Goal: Task Accomplishment & Management: Manage account settings

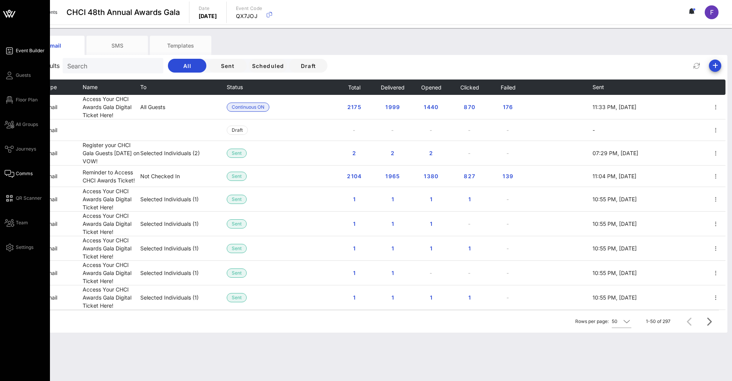
click at [12, 52] on icon at bounding box center [10, 50] width 10 height 1
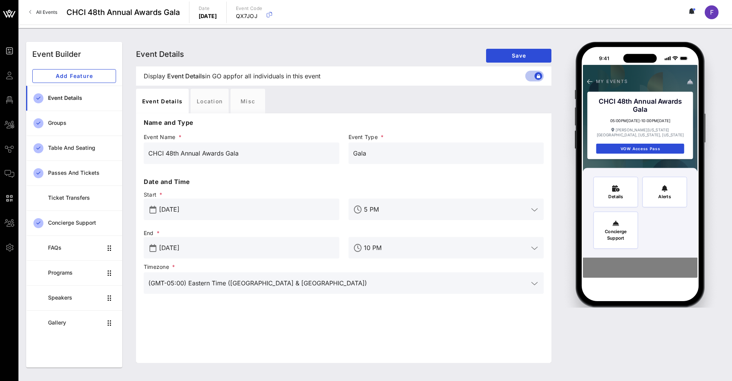
click at [46, 14] on span "All Events" at bounding box center [46, 12] width 21 height 6
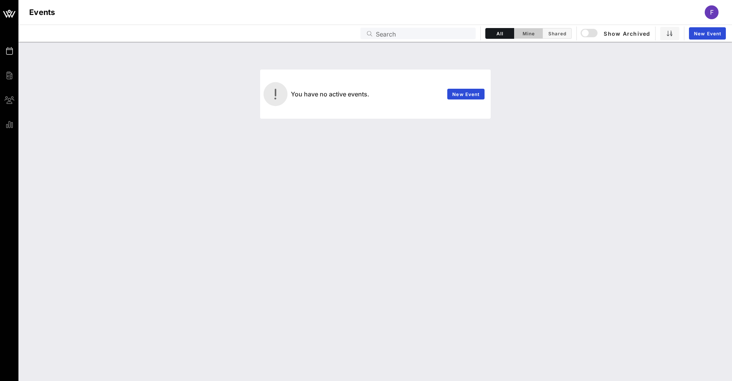
click at [530, 36] on span "Mine" at bounding box center [528, 34] width 19 height 6
click at [553, 32] on span "Shared" at bounding box center [557, 34] width 19 height 6
drag, startPoint x: 504, startPoint y: 33, endPoint x: 511, endPoint y: 33, distance: 6.5
click at [505, 33] on span "All" at bounding box center [500, 34] width 19 height 6
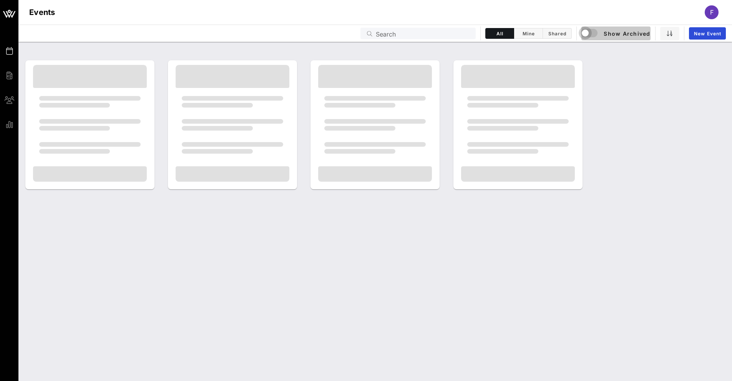
click at [591, 34] on div "button" at bounding box center [585, 33] width 11 height 11
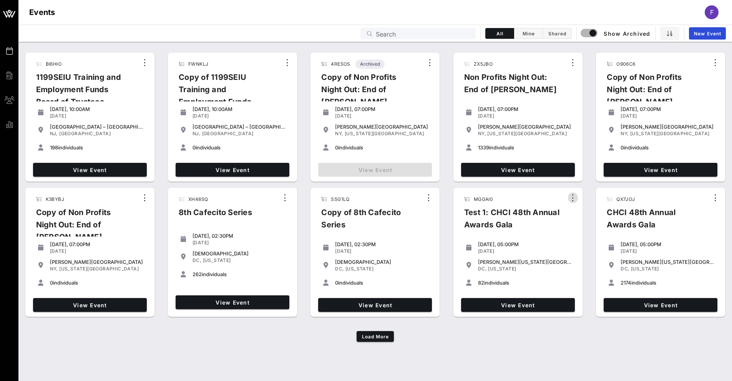
click at [573, 200] on icon "button" at bounding box center [573, 197] width 9 height 9
click at [560, 267] on div "DC, Washington" at bounding box center [525, 269] width 94 height 6
click at [538, 204] on div "MGGAI0 Test 1: CHCI 48th Annual Awards Gala" at bounding box center [512, 215] width 108 height 45
click at [543, 309] on link "View Event" at bounding box center [518, 305] width 114 height 14
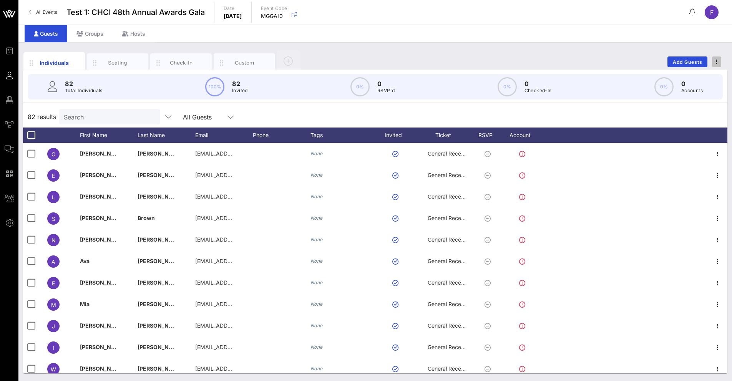
click at [716, 60] on span "button" at bounding box center [716, 61] width 9 height 5
click at [715, 89] on div "Duplicate Event" at bounding box center [702, 90] width 37 height 6
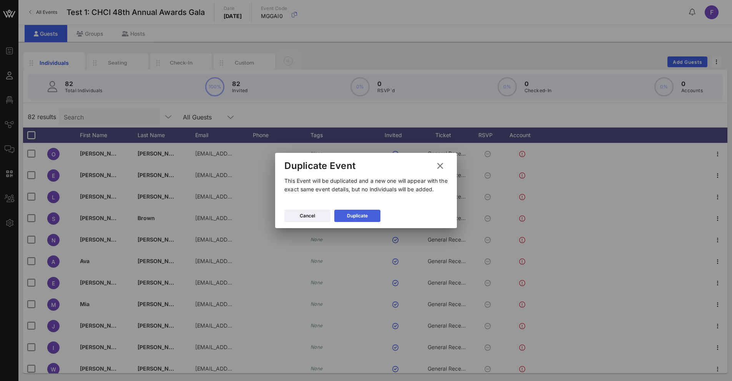
click at [354, 216] on button "Duplicate" at bounding box center [358, 216] width 46 height 12
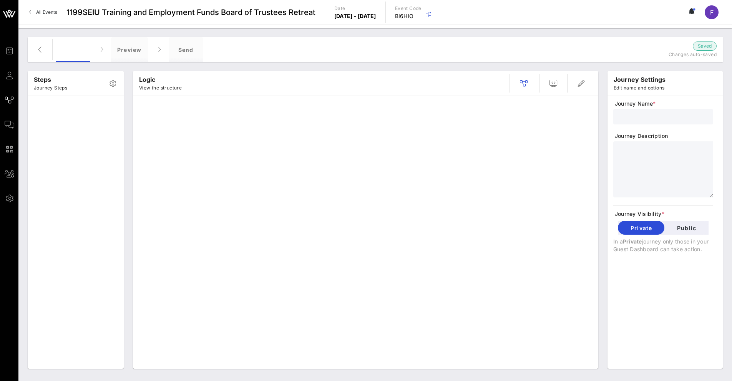
type input "General BOT"
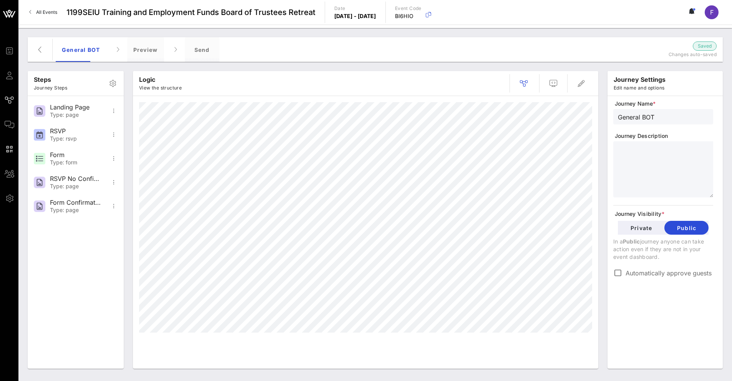
click at [38, 10] on span "All Events" at bounding box center [46, 12] width 21 height 6
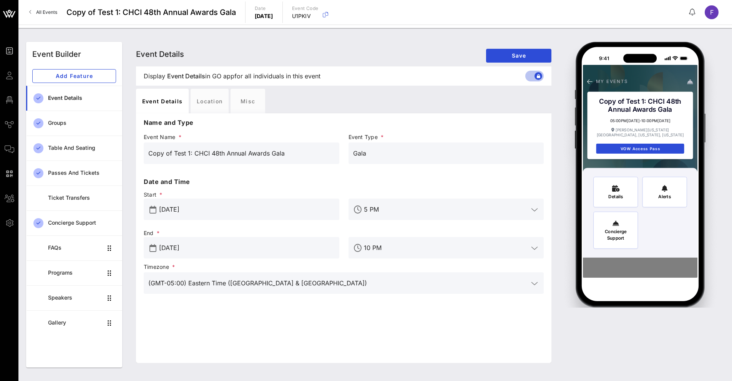
drag, startPoint x: 173, startPoint y: 154, endPoint x: 134, endPoint y: 153, distance: 38.8
click at [134, 153] on div "Event Details Event Details Event Details Save Display Event Details Event Deta…" at bounding box center [343, 205] width 425 height 326
click at [165, 153] on input "Test 1: CHCI 48th Annual Awards Gala" at bounding box center [241, 153] width 186 height 12
click at [278, 158] on input "Test 2: CHCI 48th Annual Awards Gala" at bounding box center [241, 153] width 186 height 12
type input "Test 2: CHCI 48th Annual Awards Gala"
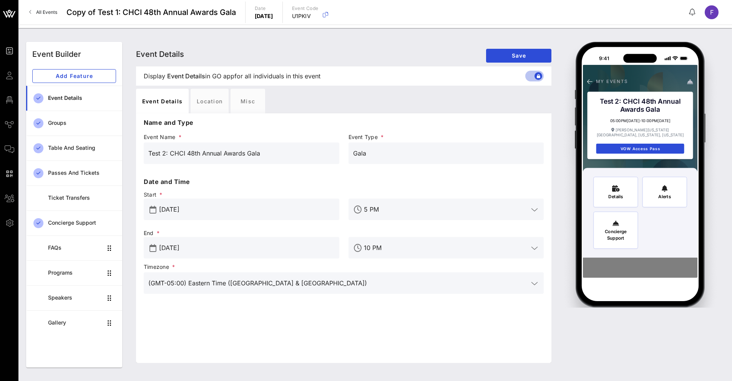
click at [288, 178] on p "Date and Time" at bounding box center [344, 181] width 400 height 9
click at [518, 53] on span "Save" at bounding box center [519, 55] width 53 height 7
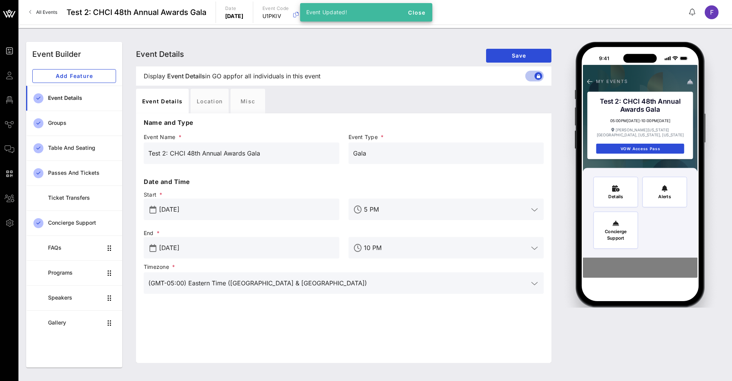
click at [37, 12] on span "All Events" at bounding box center [46, 12] width 21 height 6
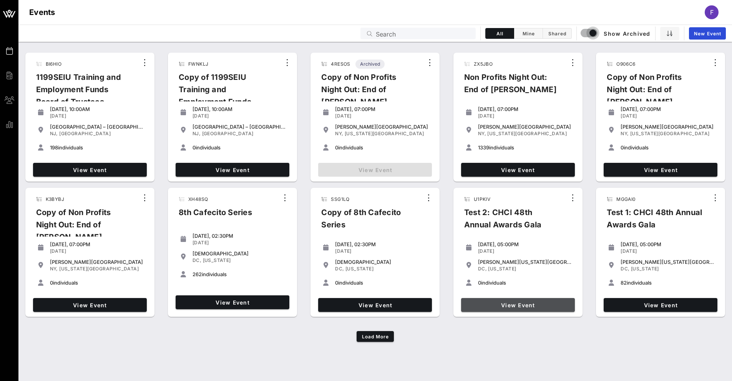
click at [529, 304] on span "View Event" at bounding box center [518, 305] width 108 height 7
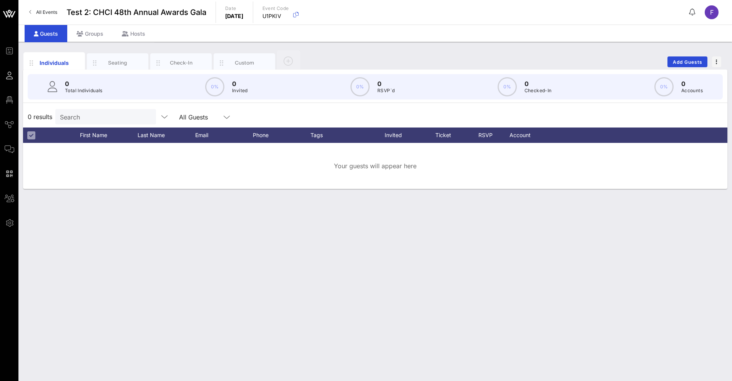
click at [130, 12] on span "Test 2: CHCI 48th Annual Awards Gala" at bounding box center [137, 13] width 140 height 12
click at [130, 11] on span "Test 2: CHCI 48th Annual Awards Gala" at bounding box center [137, 13] width 140 height 12
copy span "Test 2: CHCI 48th Annual Awards Gala"
click at [700, 61] on span "Add Guests" at bounding box center [688, 62] width 30 height 6
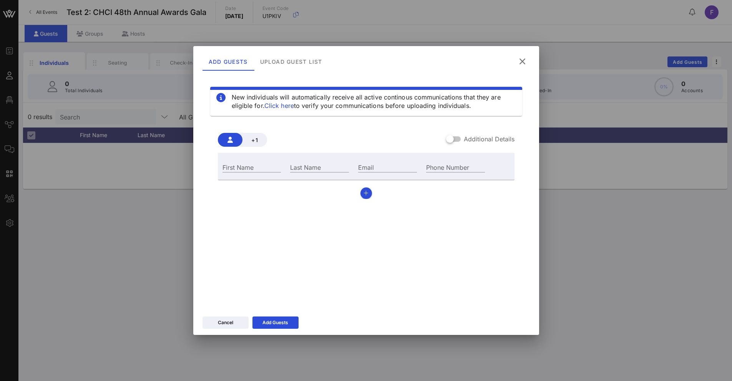
click at [293, 49] on div "Add Guests Upload Guest List" at bounding box center [366, 60] width 346 height 28
click at [293, 55] on div "Upload Guest List" at bounding box center [291, 61] width 75 height 18
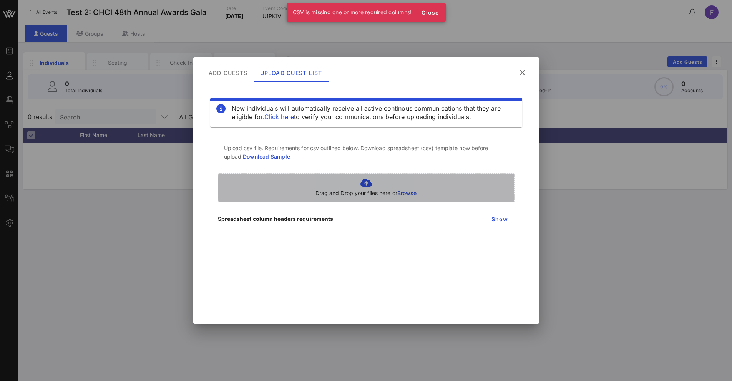
click at [408, 190] on span "Browse" at bounding box center [408, 193] width 20 height 7
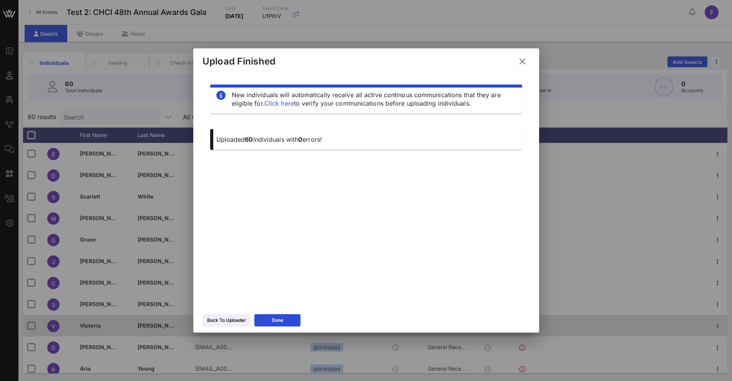
click at [287, 320] on button "Done" at bounding box center [278, 321] width 46 height 12
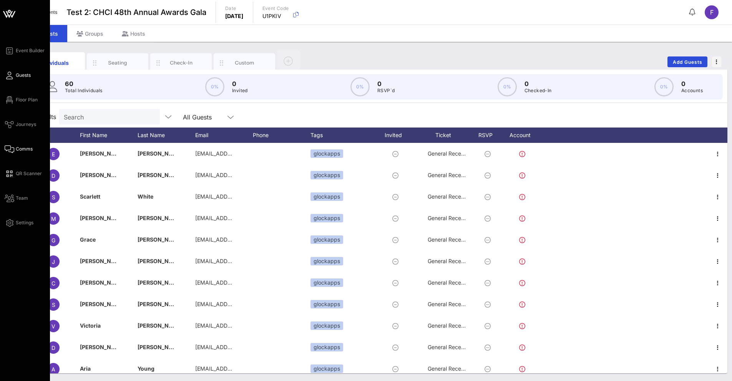
click at [25, 152] on span "Comms" at bounding box center [24, 149] width 17 height 7
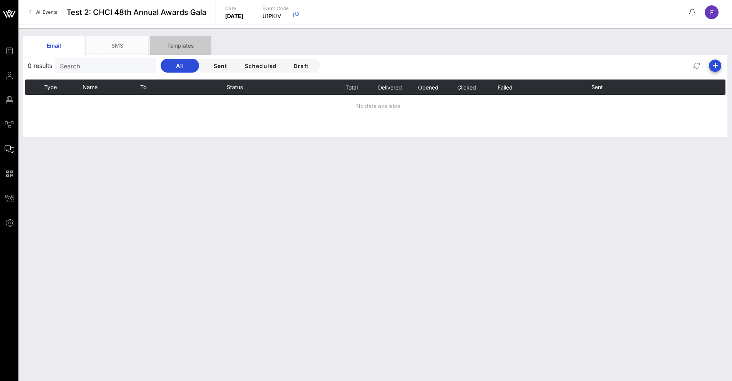
click at [169, 47] on div "Templates" at bounding box center [181, 45] width 62 height 19
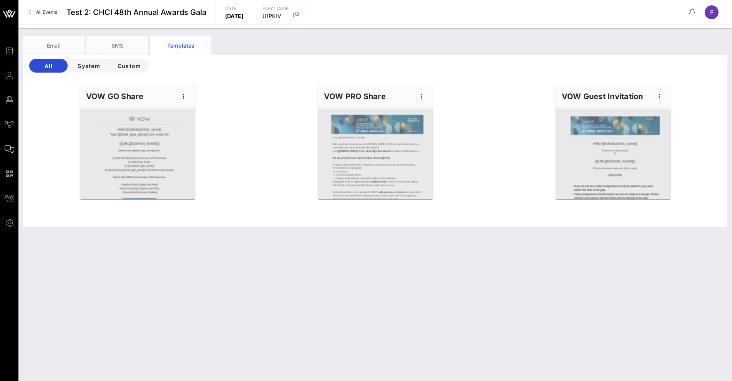
click at [611, 170] on div at bounding box center [613, 154] width 115 height 91
click at [610, 153] on div at bounding box center [613, 154] width 115 height 91
click at [660, 99] on icon "button" at bounding box center [659, 96] width 9 height 9
click at [677, 140] on div "Send" at bounding box center [671, 140] width 19 height 6
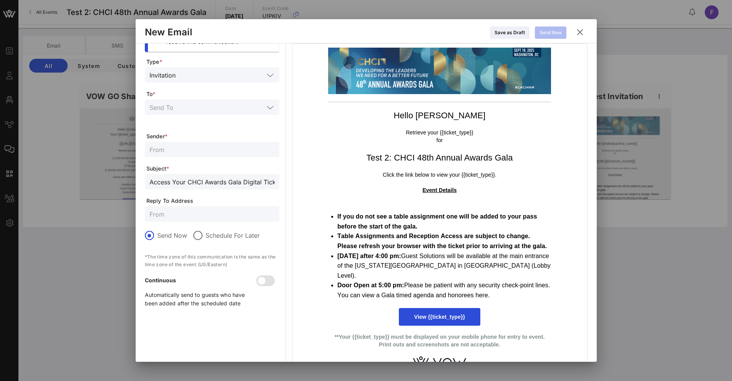
scroll to position [45, 0]
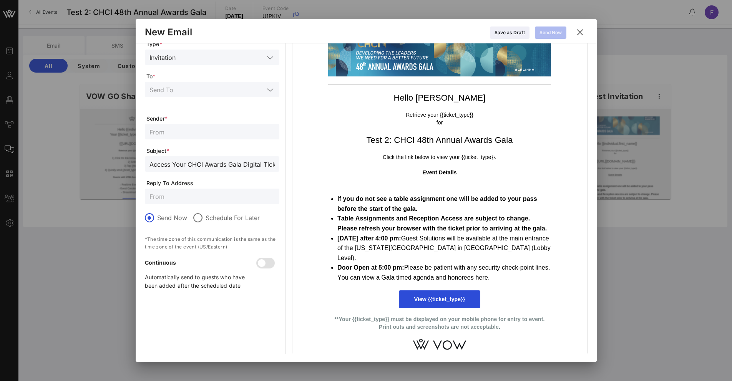
click at [510, 326] on p "**Your {{ticket_type}} must be displayed on your mobile phone for entry to even…" at bounding box center [439, 323] width 223 height 15
click at [496, 328] on strong "**Your {{ticket_type}} must be displayed on your mobile phone for entry to even…" at bounding box center [440, 323] width 210 height 14
click at [499, 328] on p "**Your {{ticket_type}} must be displayed on your mobile phone for entry to even…" at bounding box center [439, 323] width 223 height 15
drag, startPoint x: 499, startPoint y: 328, endPoint x: 488, endPoint y: 328, distance: 10.8
click at [499, 328] on p "**Your {{ticket_type}} must be displayed on your mobile phone for entry to even…" at bounding box center [439, 323] width 223 height 15
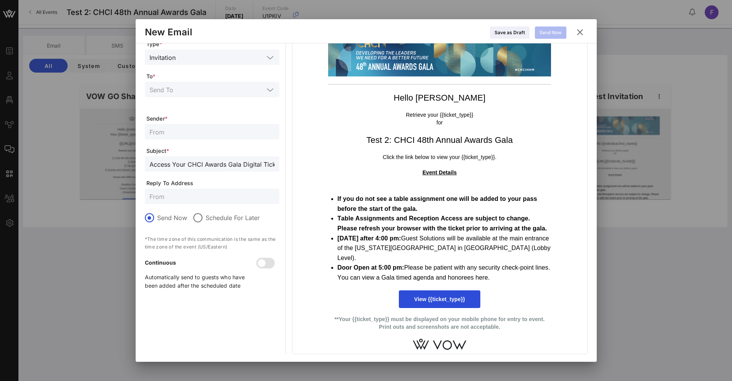
click at [489, 328] on strong "**Your {{ticket_type}} must be displayed on your mobile phone for entry to even…" at bounding box center [440, 323] width 210 height 14
click at [450, 262] on li "[DATE] after 4:00 pm: Guest Solutions will be available at the main entrance of…" at bounding box center [445, 249] width 214 height 30
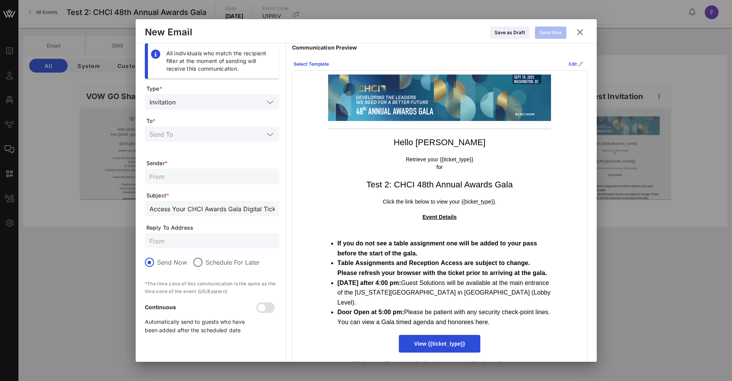
click at [573, 68] on button "Edit" at bounding box center [575, 64] width 23 height 12
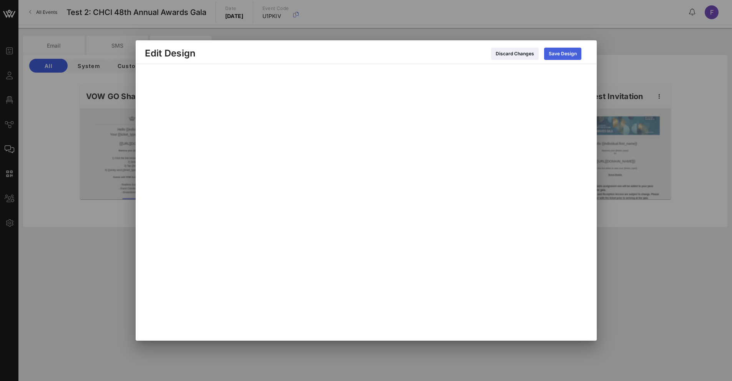
click at [563, 55] on icon at bounding box center [562, 53] width 7 height 7
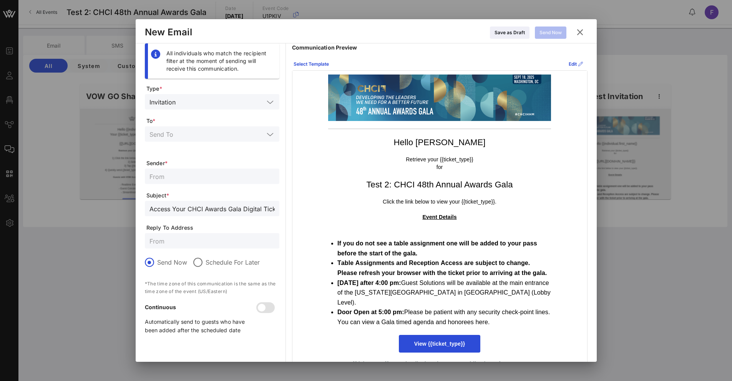
click at [198, 131] on input "text" at bounding box center [207, 134] width 115 height 10
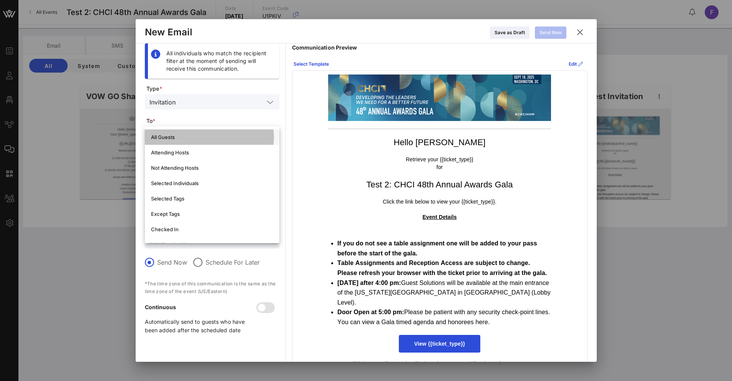
click at [198, 136] on div "All Guests" at bounding box center [212, 137] width 122 height 6
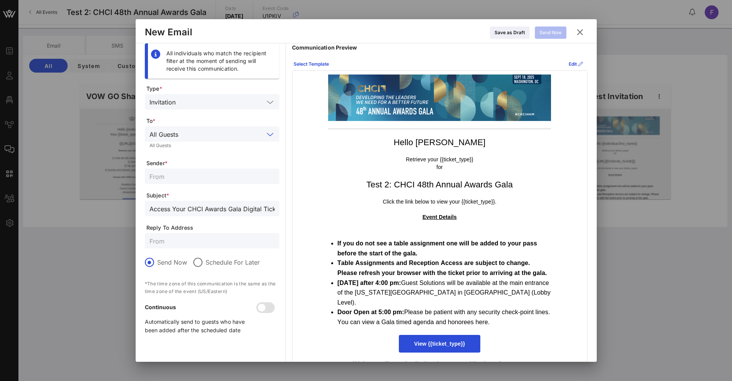
click at [201, 181] on div at bounding box center [212, 176] width 125 height 15
click at [189, 209] on input "Access Your CHCI Awards Gala Digital Ticket Here!" at bounding box center [212, 209] width 125 height 10
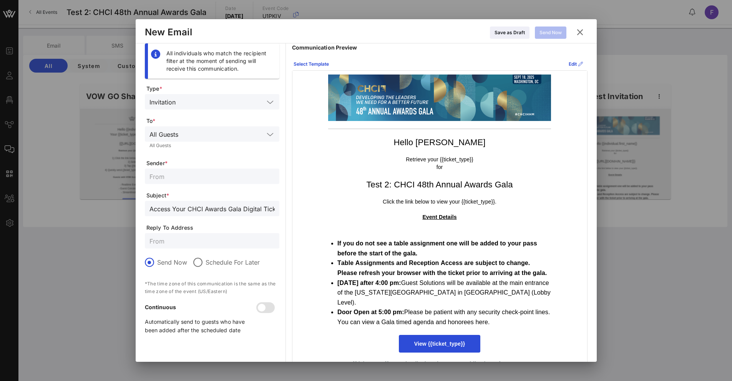
click at [187, 215] on div "Access Your CHCI Awards Gala Digital Ticket Here!" at bounding box center [212, 208] width 125 height 15
click at [188, 210] on input "Access Your CHCI Awards Gala Digital Ticket Here!" at bounding box center [212, 209] width 125 height 10
drag, startPoint x: 188, startPoint y: 211, endPoint x: 241, endPoint y: 210, distance: 53.5
click at [241, 210] on input "Access Your CHCI Awards Gala Digital Ticket Here!" at bounding box center [212, 209] width 125 height 10
click at [194, 211] on input "Access Your CHCI Awards Gala Digital Ticket Here!" at bounding box center [212, 209] width 125 height 10
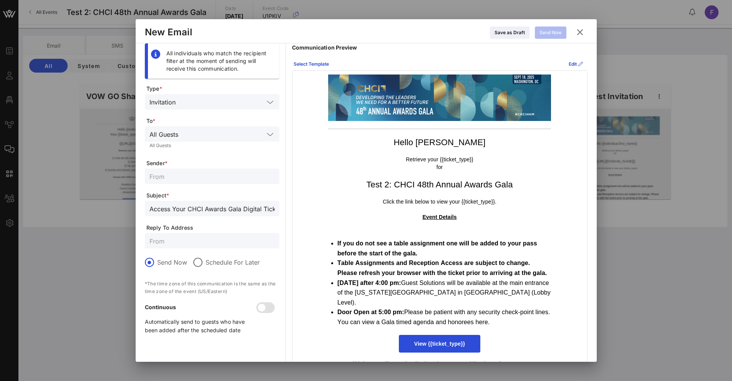
click at [194, 211] on input "Access Your CHCI Awards Gala Digital Ticket Here!" at bounding box center [212, 209] width 125 height 10
click at [178, 174] on input "text" at bounding box center [212, 176] width 125 height 10
paste input "CHCI"
type input "CHCI"
click at [157, 243] on input "text" at bounding box center [212, 241] width 125 height 10
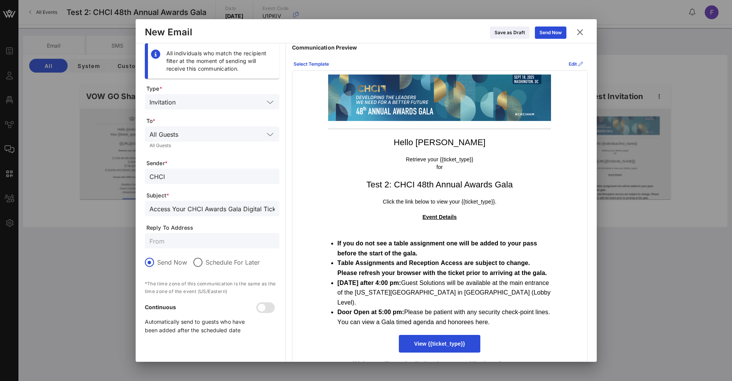
type input "FOAM1160 Compass Building"
click at [220, 241] on input "FOAM1160 Compass Building" at bounding box center [212, 241] width 125 height 10
click at [223, 223] on form "Type * Invitation To * All Guests All Guests Sender * CHCI Subject * Access You…" at bounding box center [212, 213] width 135 height 256
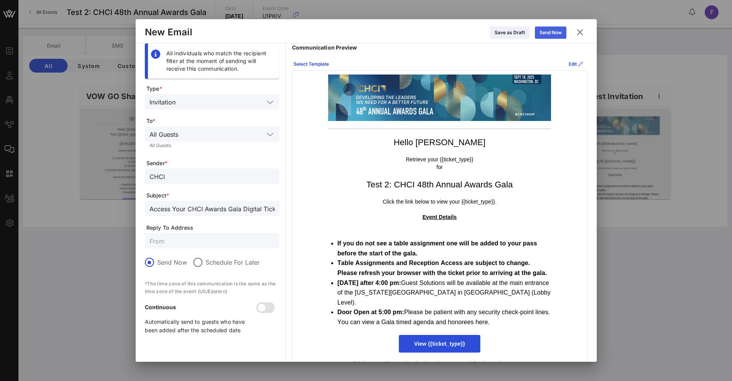
click at [548, 30] on icon at bounding box center [551, 33] width 7 height 6
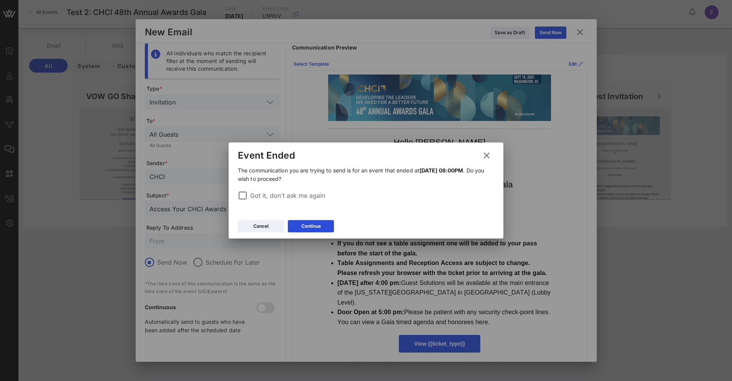
click at [298, 198] on label "Got it, don't ask me again" at bounding box center [372, 196] width 244 height 8
click at [326, 228] on button "Continue" at bounding box center [311, 226] width 46 height 12
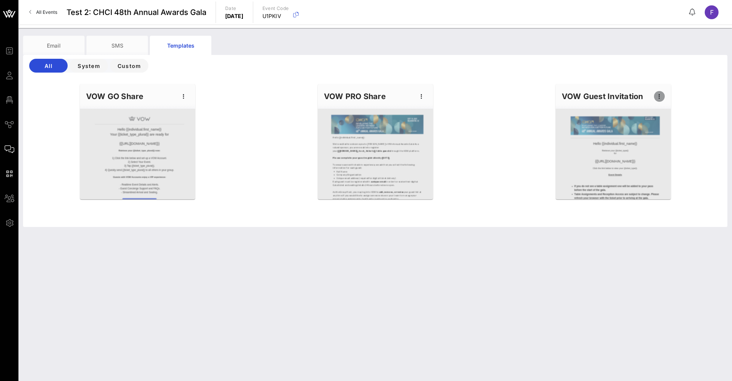
click at [659, 97] on icon "button" at bounding box center [659, 96] width 9 height 9
click at [672, 137] on div "Send" at bounding box center [671, 140] width 19 height 6
type input "Access Your CHCI Awards Gala Digital Ticket Here!"
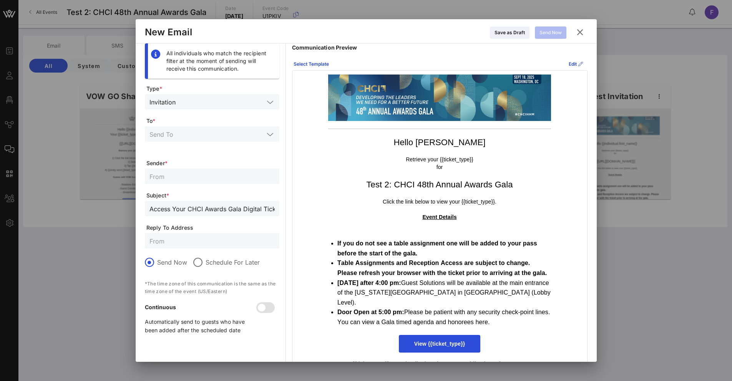
click at [584, 31] on icon at bounding box center [580, 32] width 14 height 14
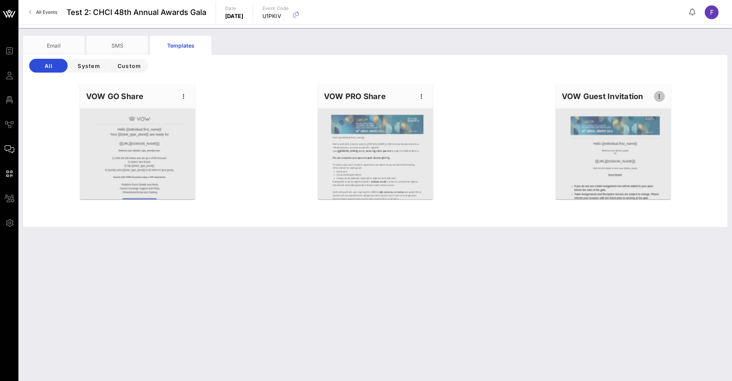
click at [661, 96] on icon "button" at bounding box center [659, 96] width 9 height 9
click at [669, 126] on div "Preview" at bounding box center [671, 125] width 19 height 6
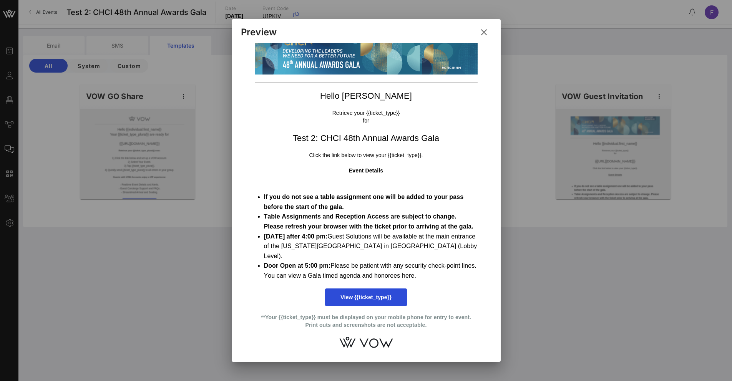
scroll to position [91, 0]
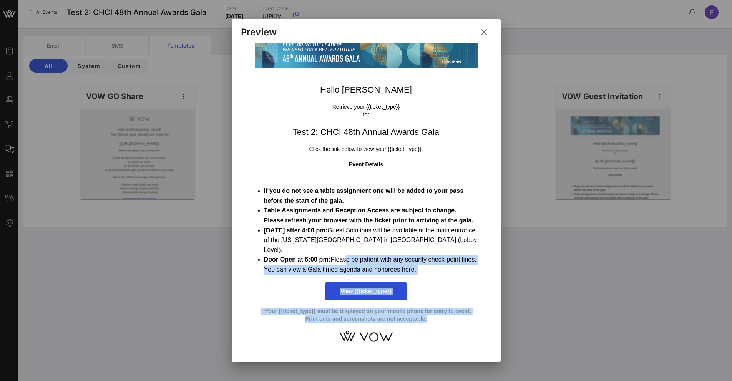
drag, startPoint x: 433, startPoint y: 321, endPoint x: 341, endPoint y: 263, distance: 108.4
click at [341, 263] on div "Hello [PERSON_NAME] Retrieve your {{ticket_type}} for Test 2: CHCI 48th Annual …" at bounding box center [366, 182] width 231 height 328
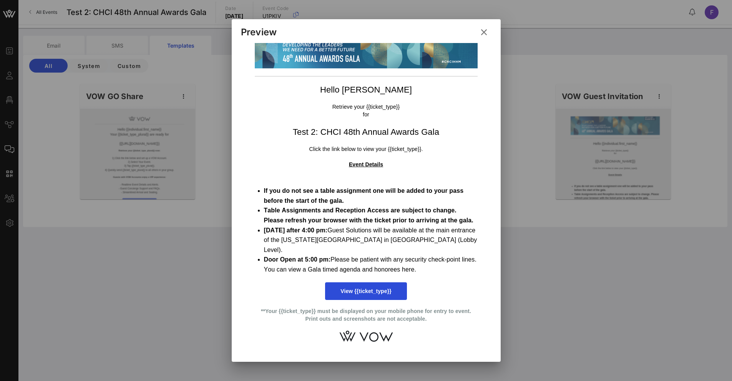
drag, startPoint x: 343, startPoint y: 263, endPoint x: 349, endPoint y: 265, distance: 6.9
click at [343, 263] on li "Door Open at 5:00 pm: Please be patient with any security check-point lines. Yo…" at bounding box center [371, 265] width 214 height 20
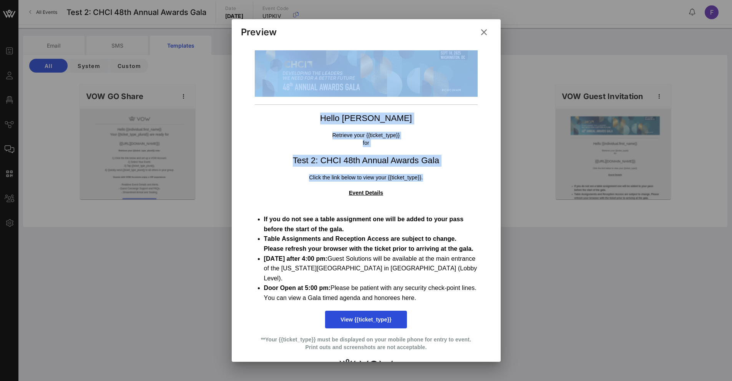
scroll to position [0, 0]
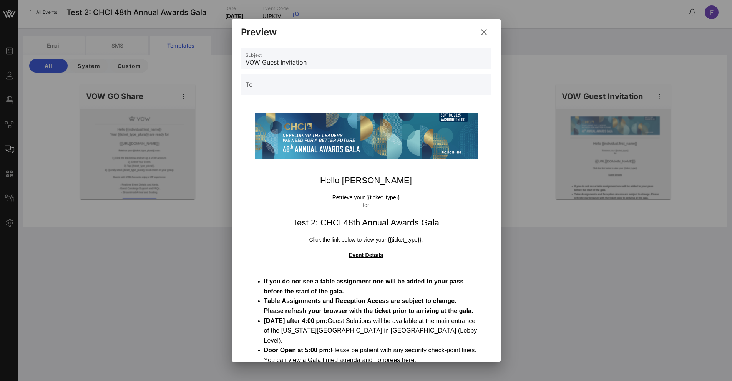
drag, startPoint x: 426, startPoint y: 343, endPoint x: 258, endPoint y: 100, distance: 294.6
click at [258, 100] on div "Subject VOW Guest Invitation To Hello [PERSON_NAME] Retrieve your {{ticket_type…" at bounding box center [366, 244] width 251 height 403
copy div
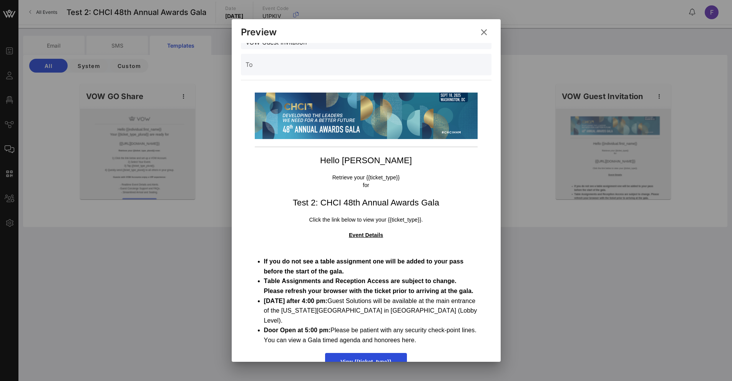
scroll to position [25, 0]
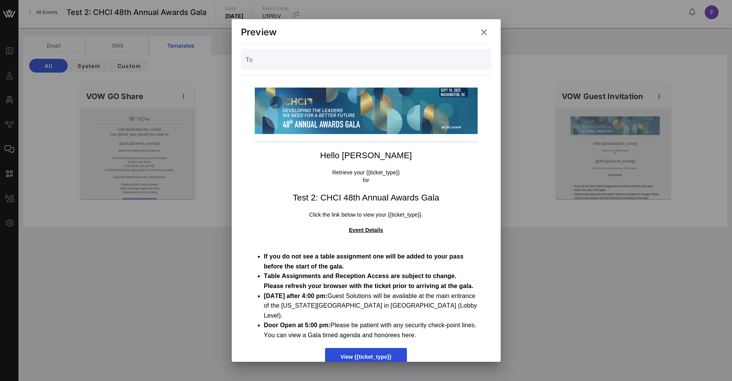
click at [366, 151] on span "Hello [PERSON_NAME]" at bounding box center [366, 156] width 92 height 10
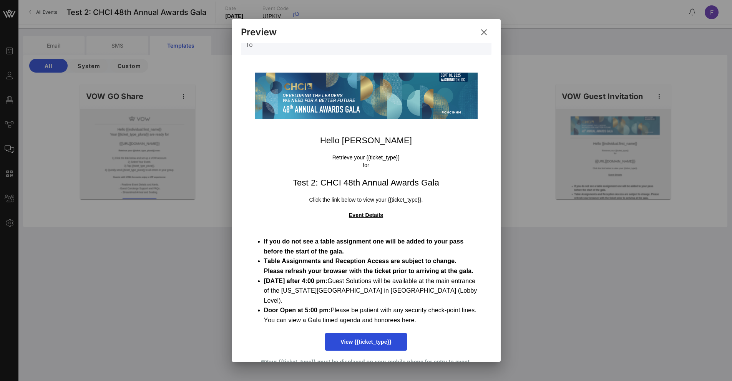
scroll to position [45, 0]
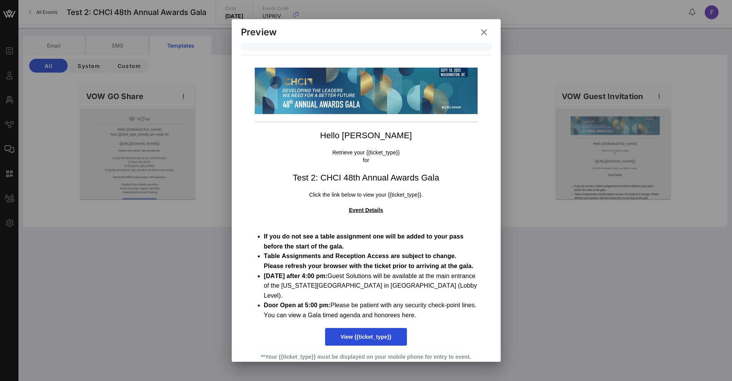
click at [483, 32] on icon at bounding box center [483, 32] width 9 height 10
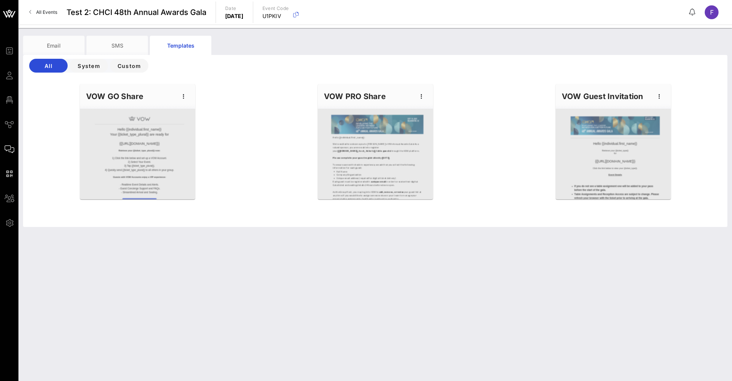
click at [38, 12] on span "All Events" at bounding box center [46, 12] width 21 height 6
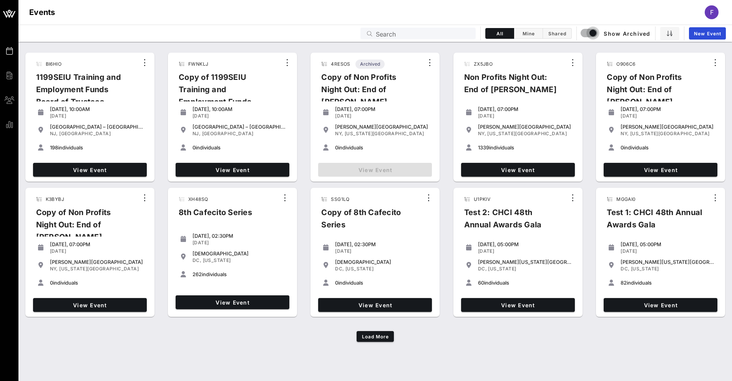
click at [230, 216] on div "8th Cafecito Series" at bounding box center [216, 215] width 86 height 18
click at [256, 304] on span "View Event" at bounding box center [233, 303] width 108 height 7
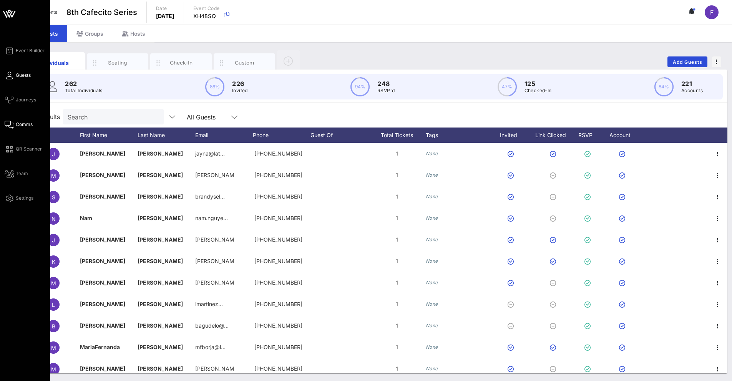
click at [28, 125] on span "Comms" at bounding box center [24, 124] width 17 height 7
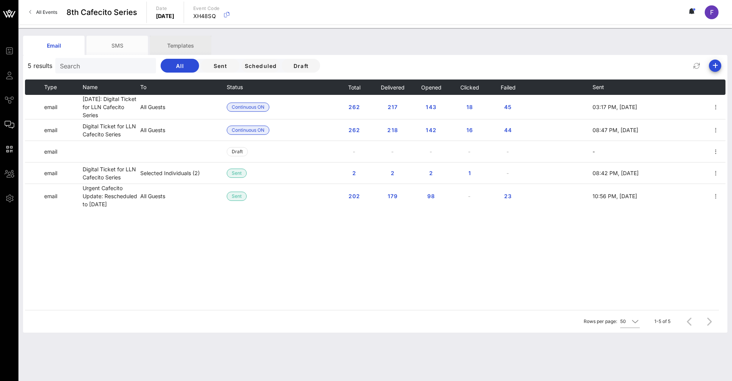
click at [189, 46] on div "Templates" at bounding box center [181, 45] width 62 height 19
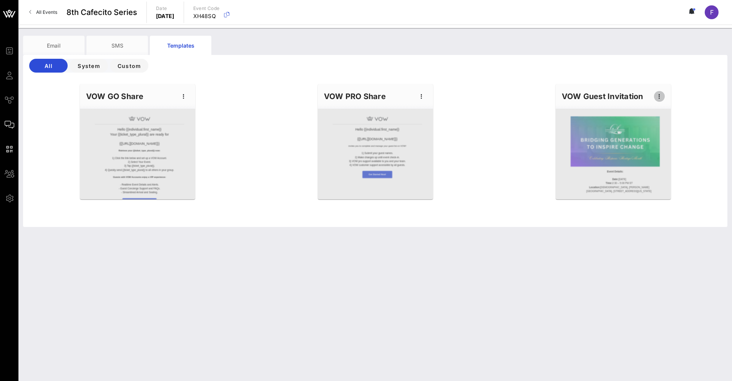
click at [662, 98] on icon "button" at bounding box center [659, 96] width 9 height 9
click at [665, 112] on div "Edit" at bounding box center [671, 110] width 19 height 6
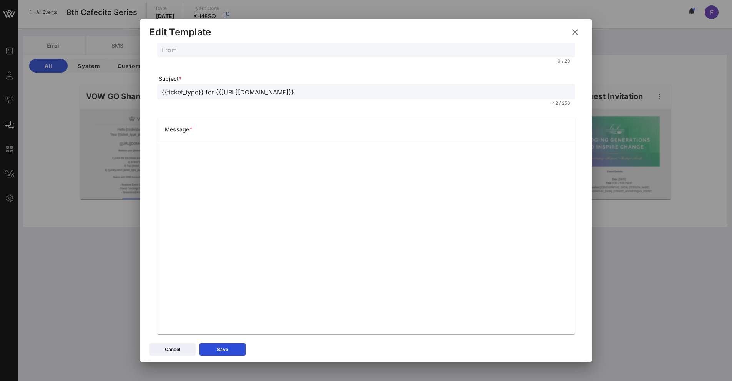
scroll to position [18, 0]
click at [577, 29] on icon at bounding box center [575, 32] width 12 height 11
